Goal: Task Accomplishment & Management: Manage account settings

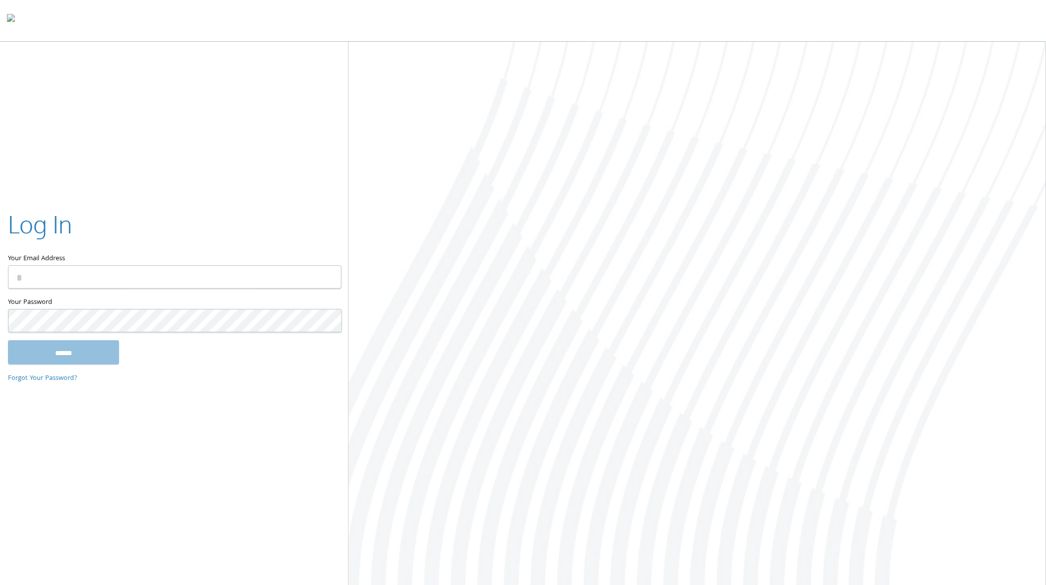
type input "**********"
click at [75, 346] on input "******" at bounding box center [63, 352] width 111 height 24
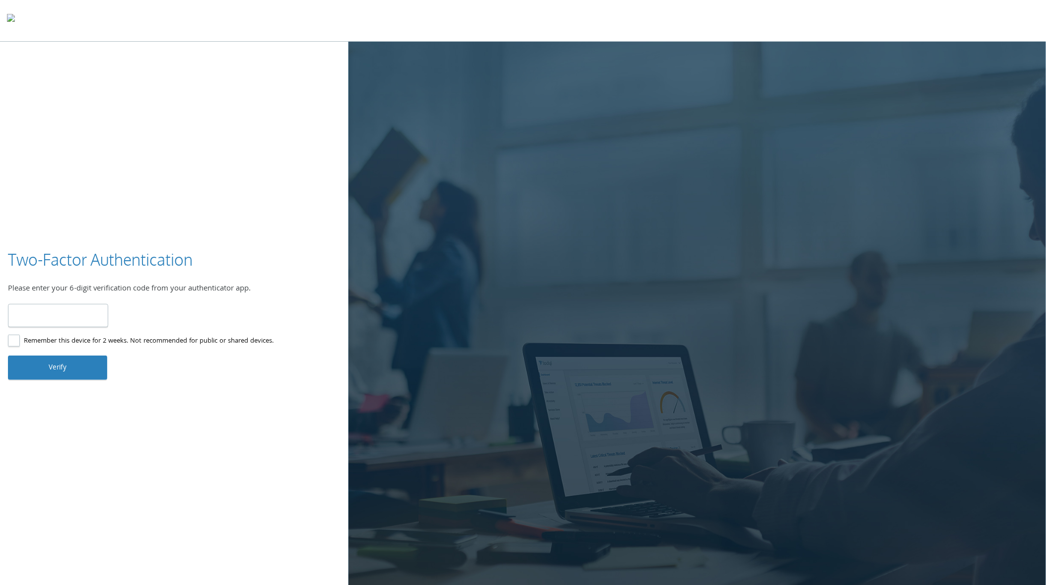
type input "******"
click at [71, 368] on button "Verify" at bounding box center [57, 367] width 99 height 24
